Goal: Find specific page/section: Find specific page/section

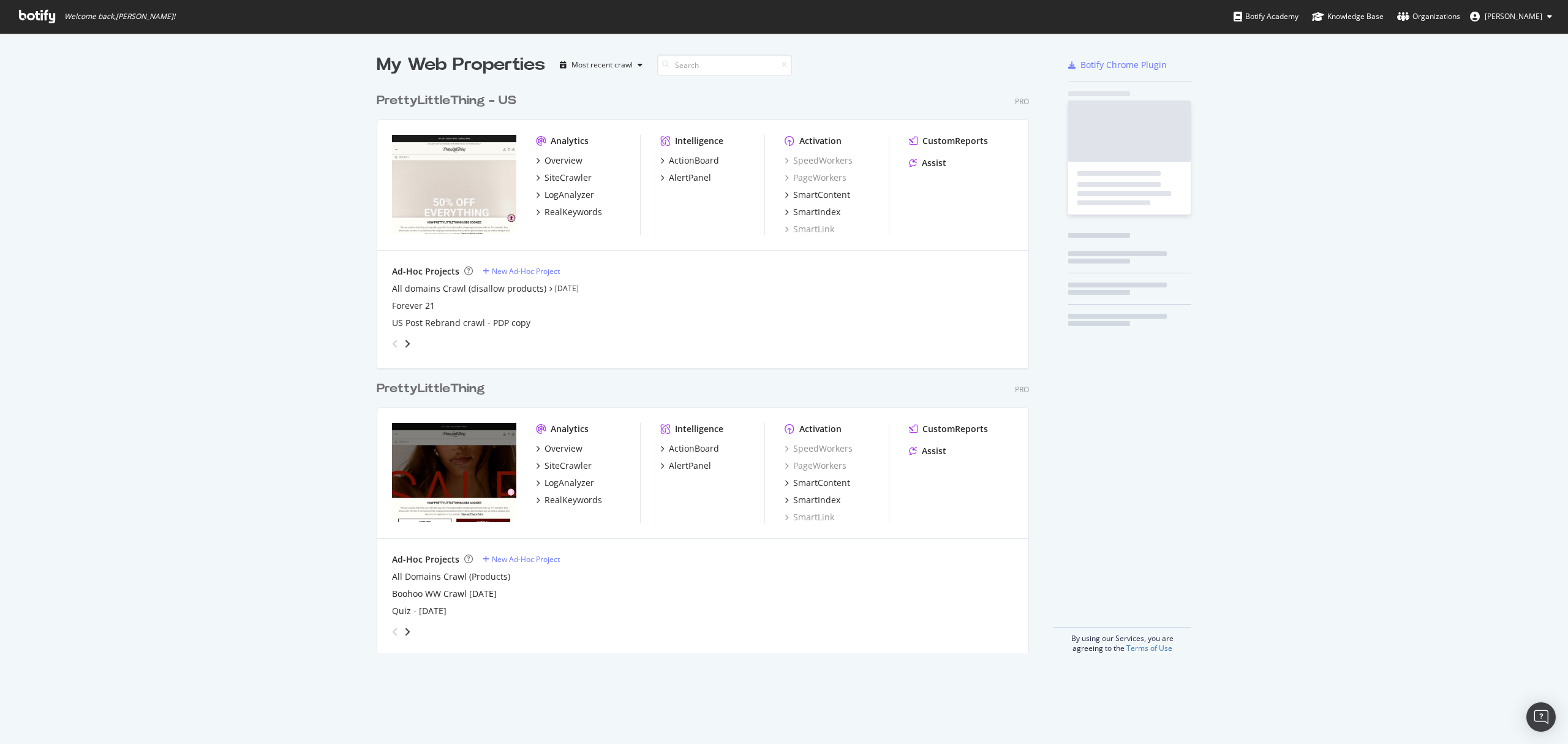
scroll to position [564, 650]
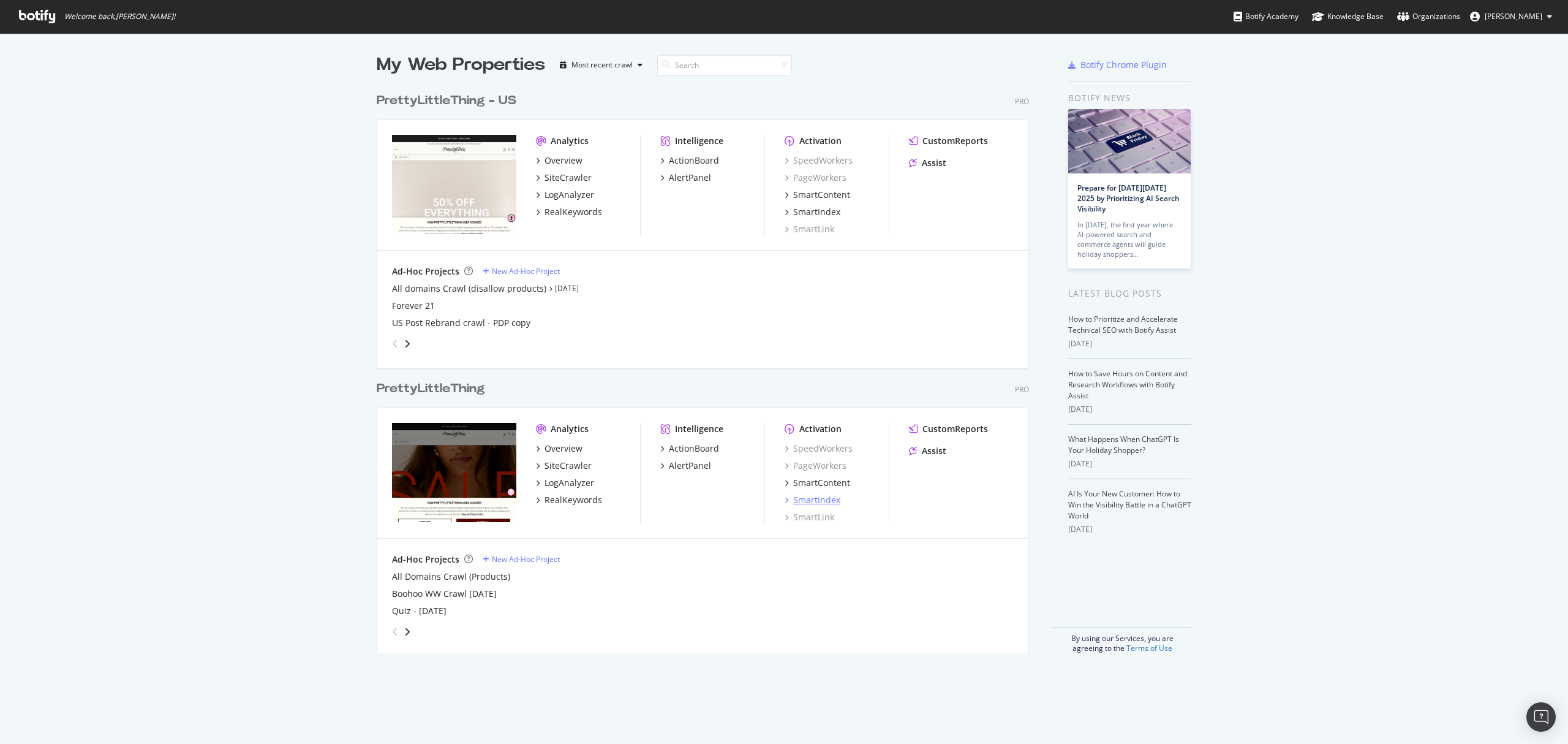
click at [810, 496] on div "SmartIndex" at bounding box center [817, 500] width 47 height 12
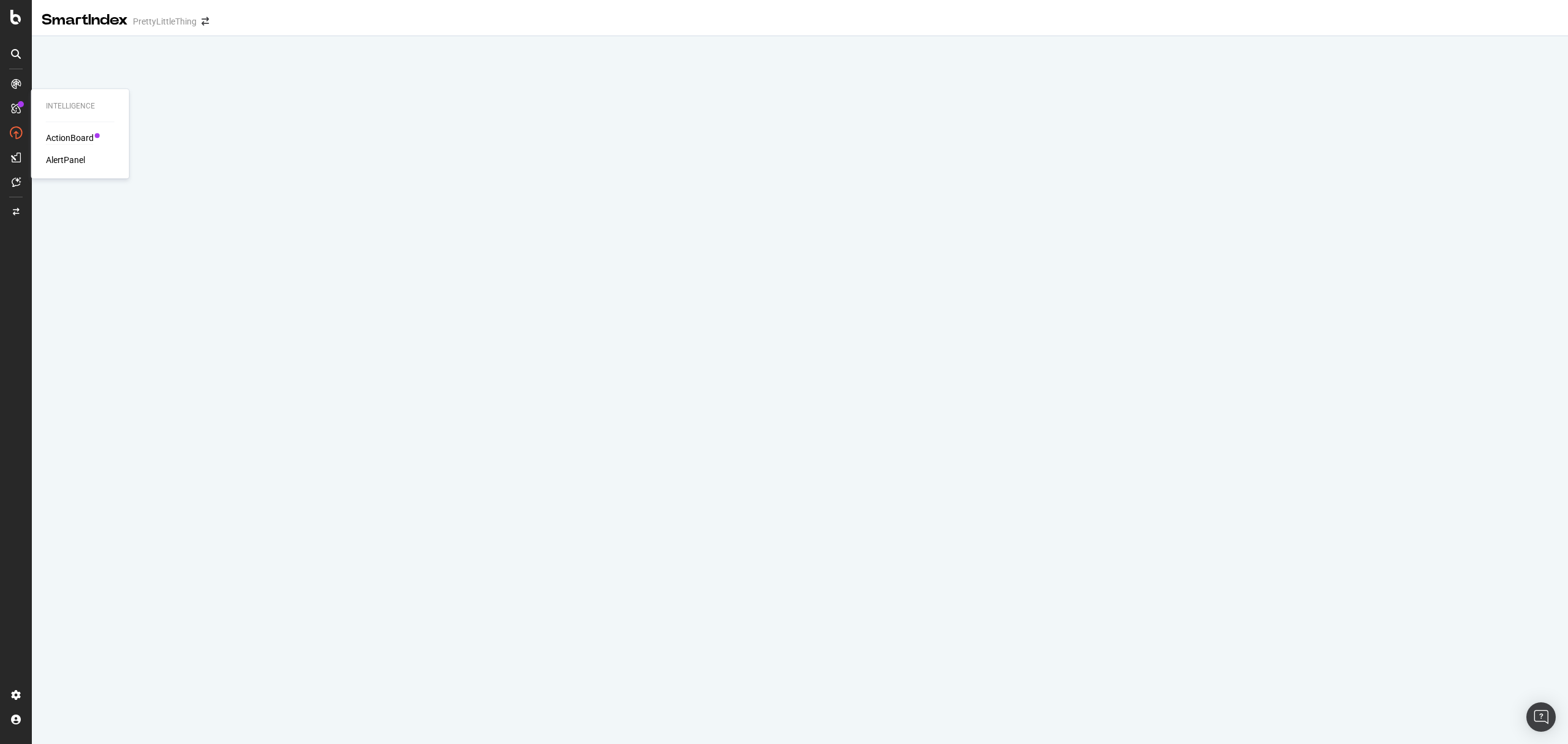
click at [76, 137] on div "ActionBoard" at bounding box center [70, 137] width 48 height 12
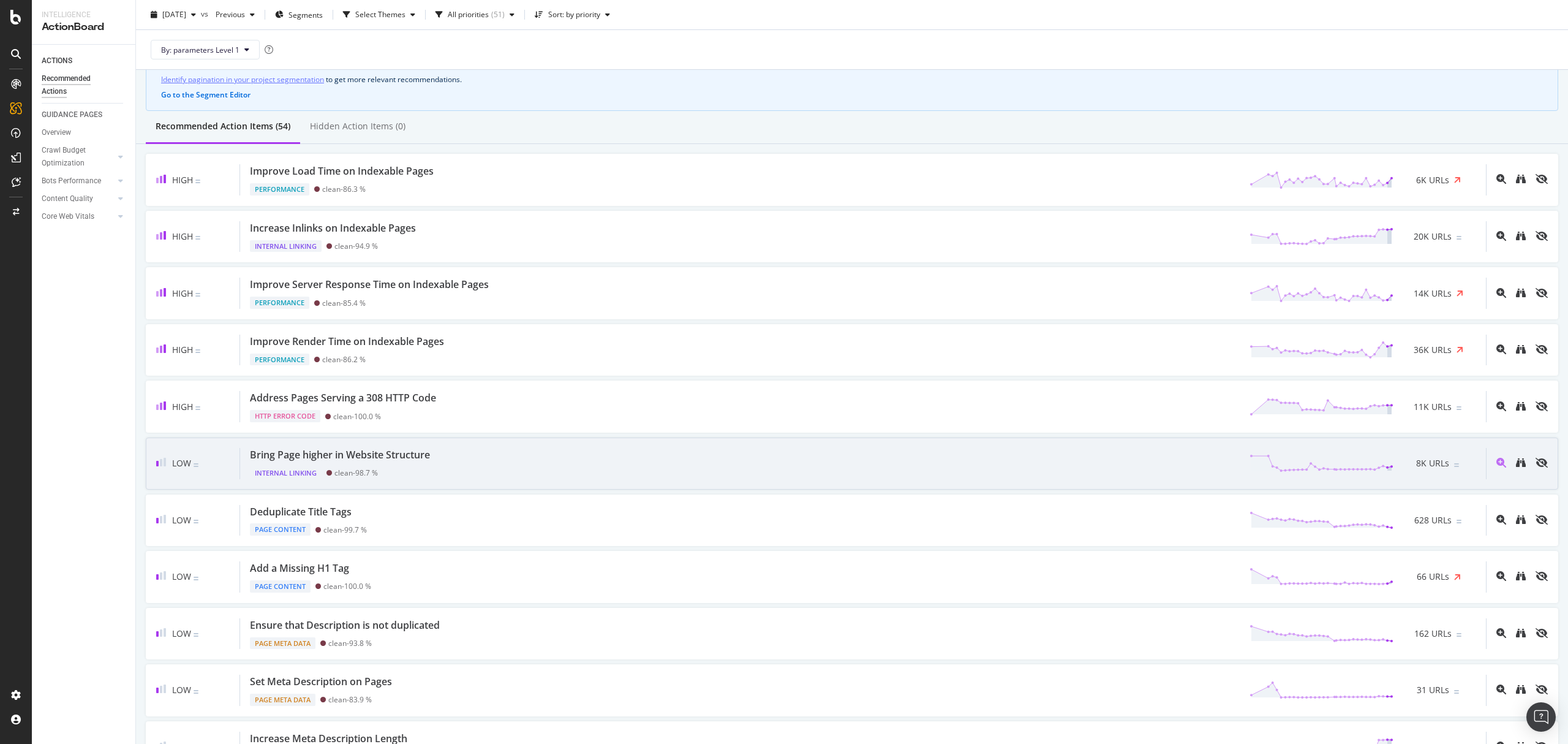
scroll to position [82, 0]
